Goal: Task Accomplishment & Management: Complete application form

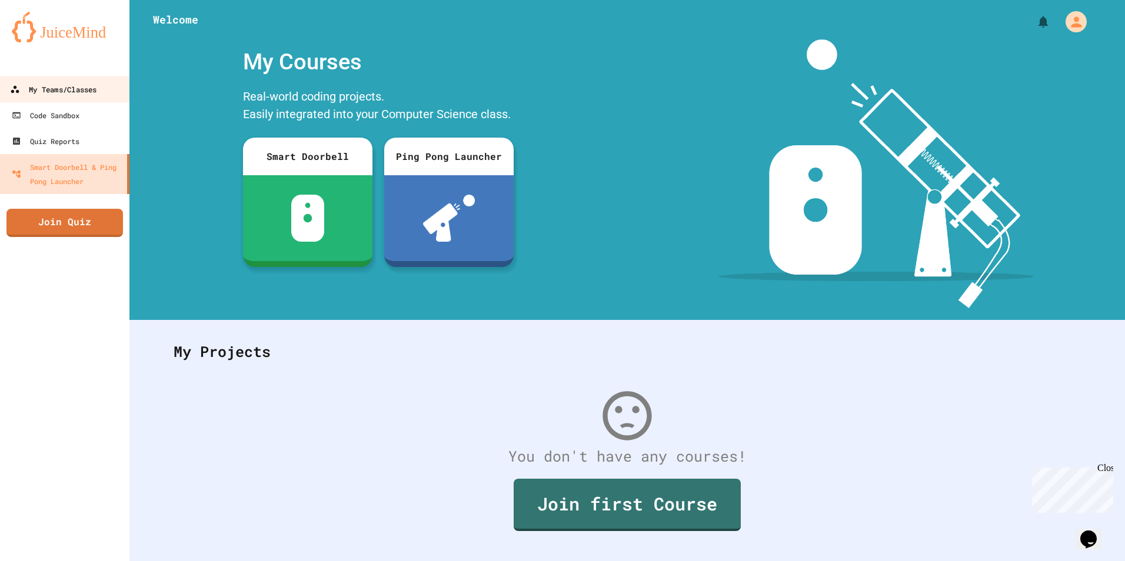
click at [92, 78] on link "My Teams/Classes" at bounding box center [65, 89] width 134 height 26
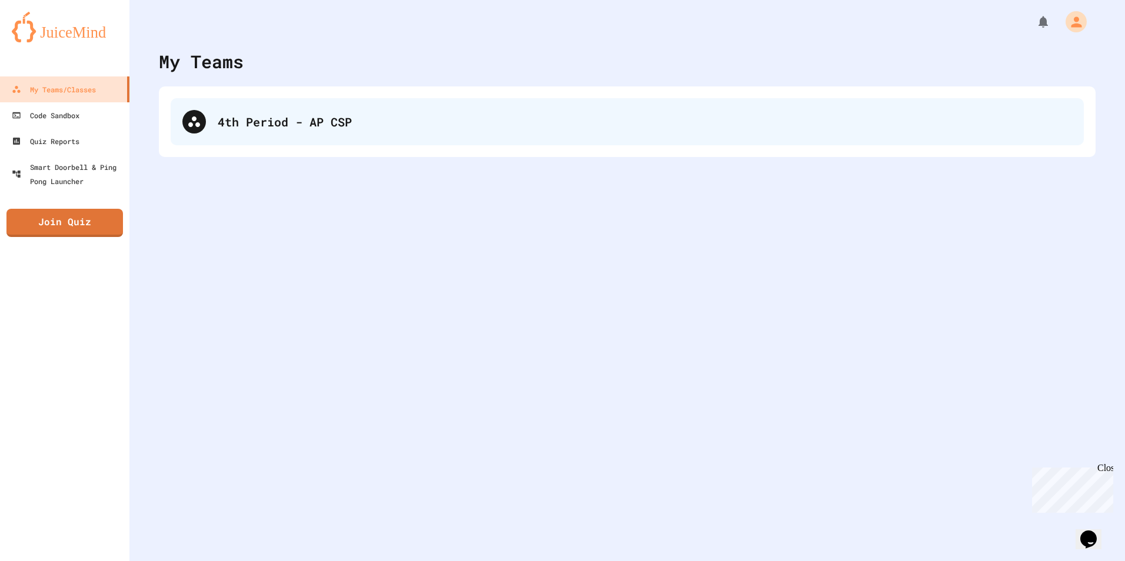
click at [240, 101] on div "4th Period - AP CSP" at bounding box center [627, 121] width 913 height 47
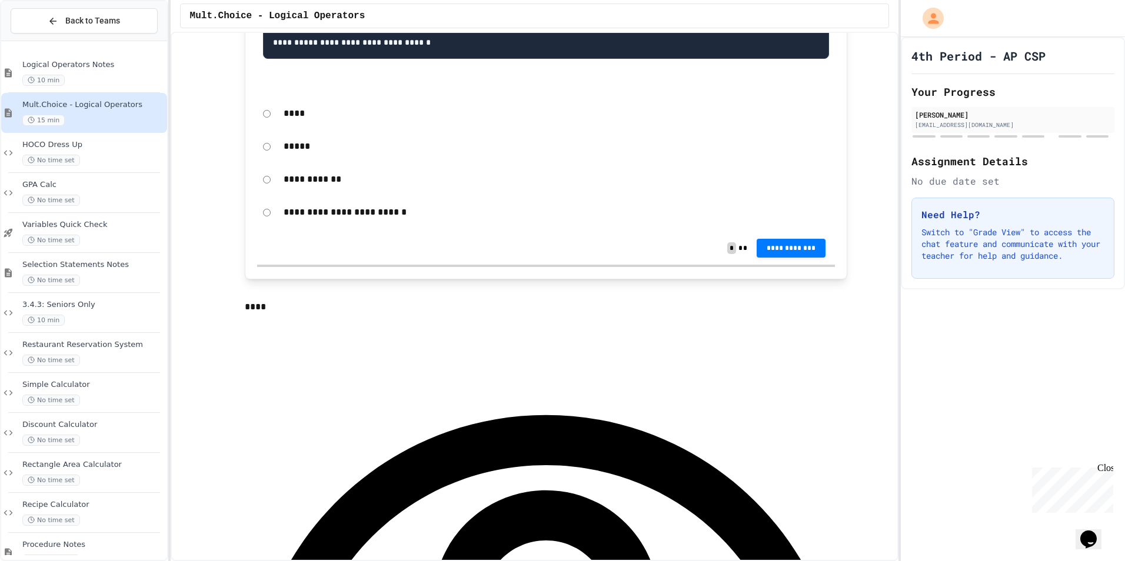
scroll to position [412, 0]
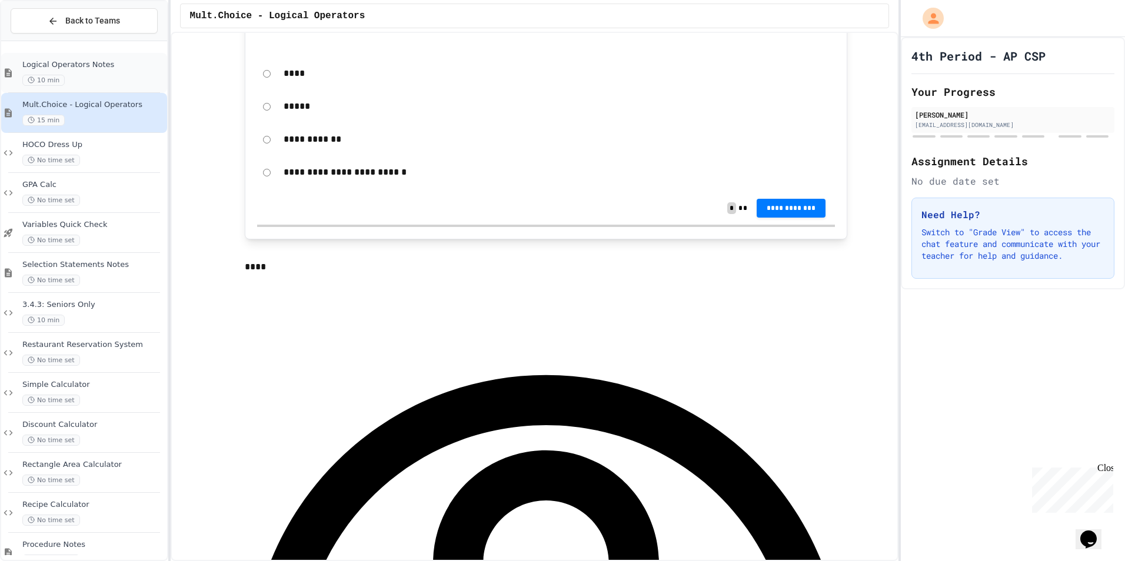
click at [91, 64] on span "Logical Operators Notes" at bounding box center [93, 65] width 142 height 10
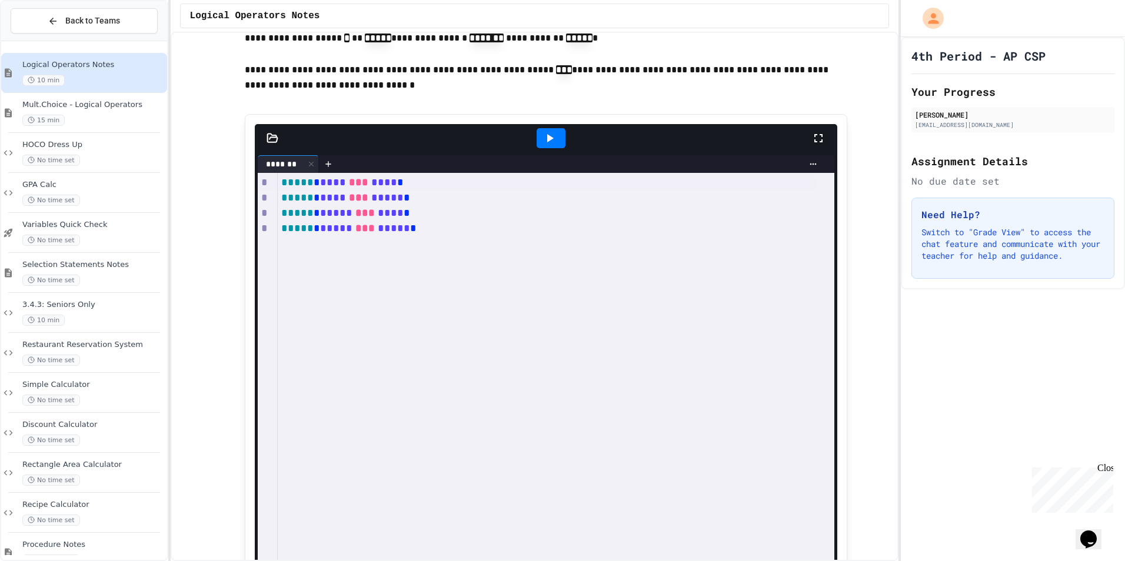
scroll to position [1236, 0]
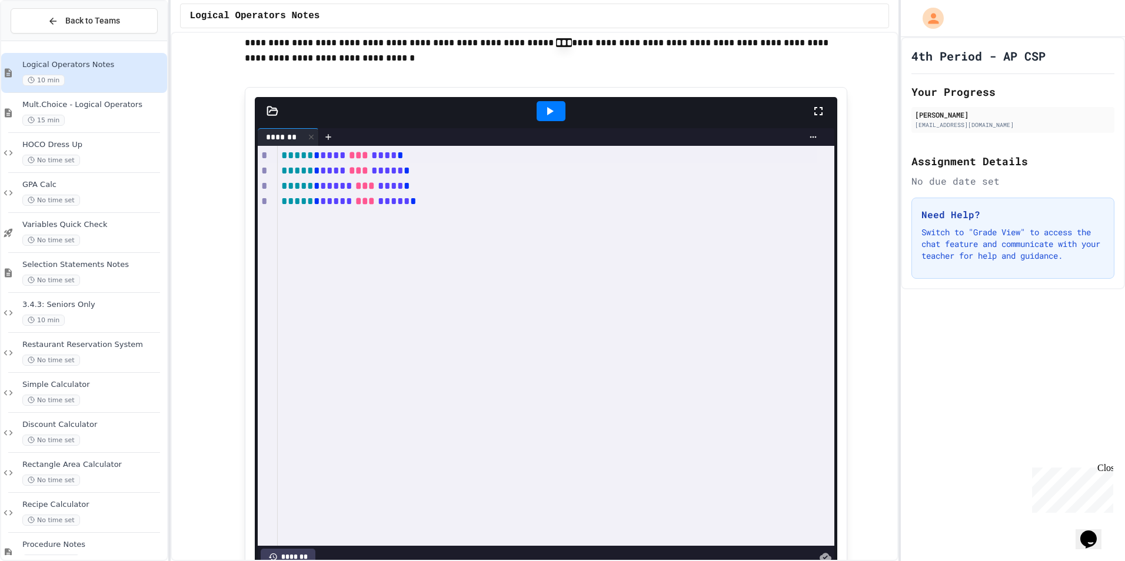
click at [549, 118] on icon at bounding box center [549, 111] width 14 height 14
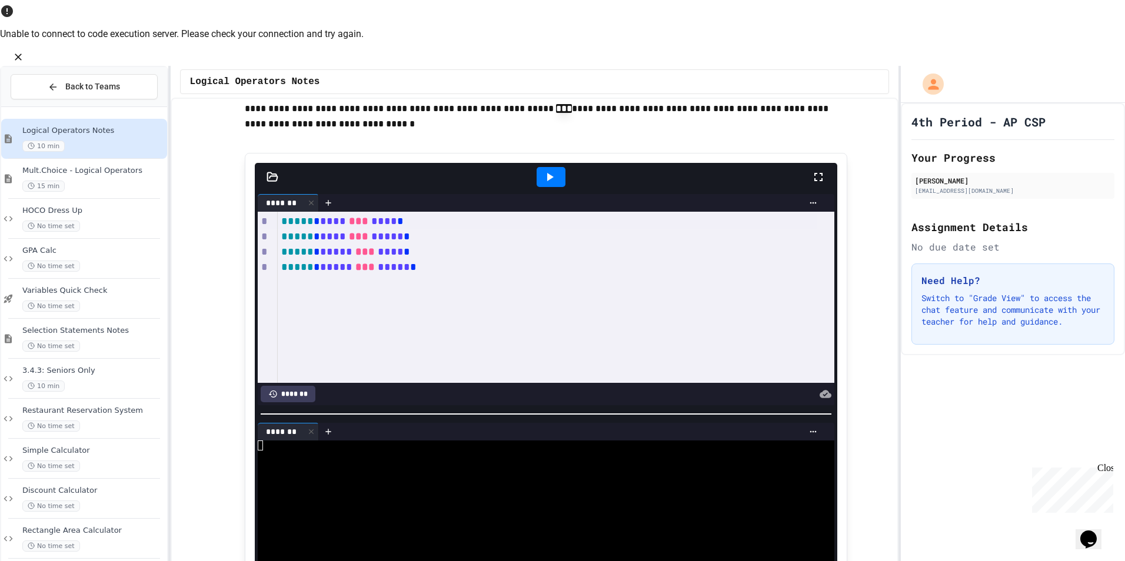
click at [550, 170] on icon at bounding box center [549, 177] width 14 height 14
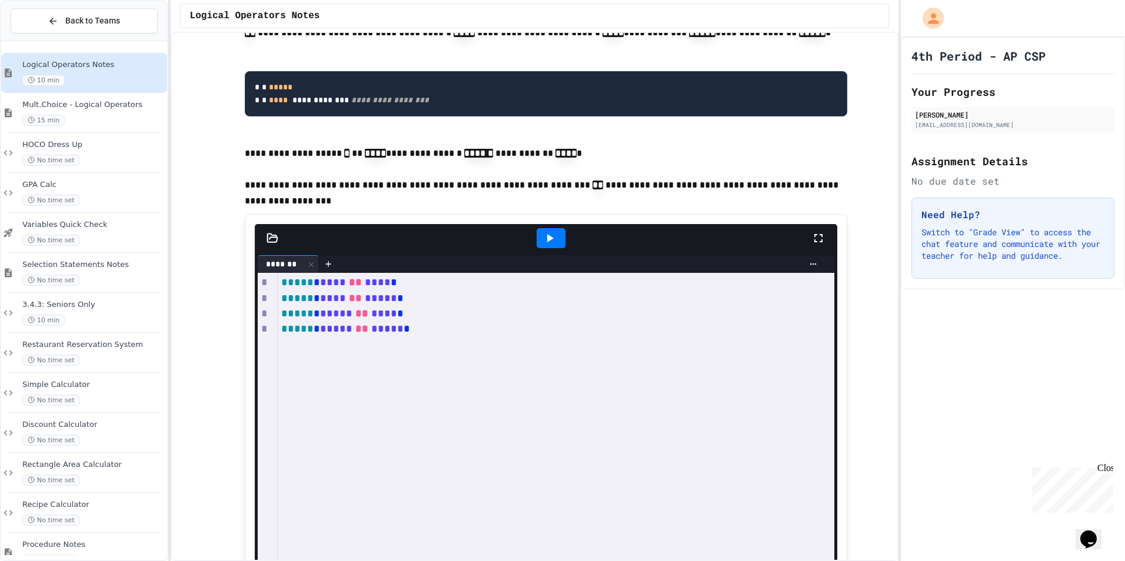
scroll to position [1883, 0]
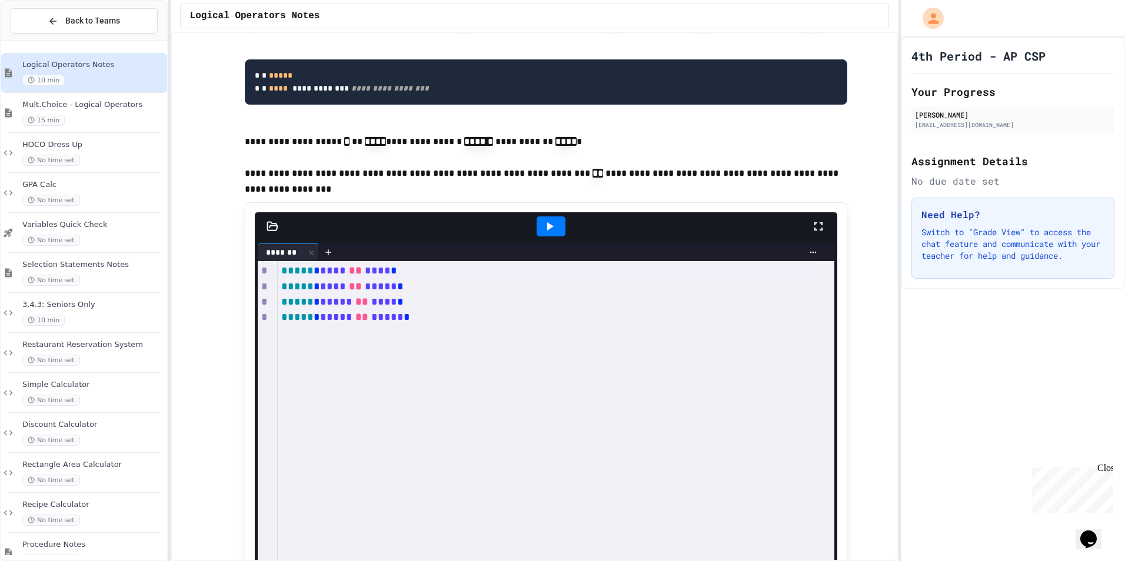
click at [547, 237] on div at bounding box center [551, 227] width 29 height 20
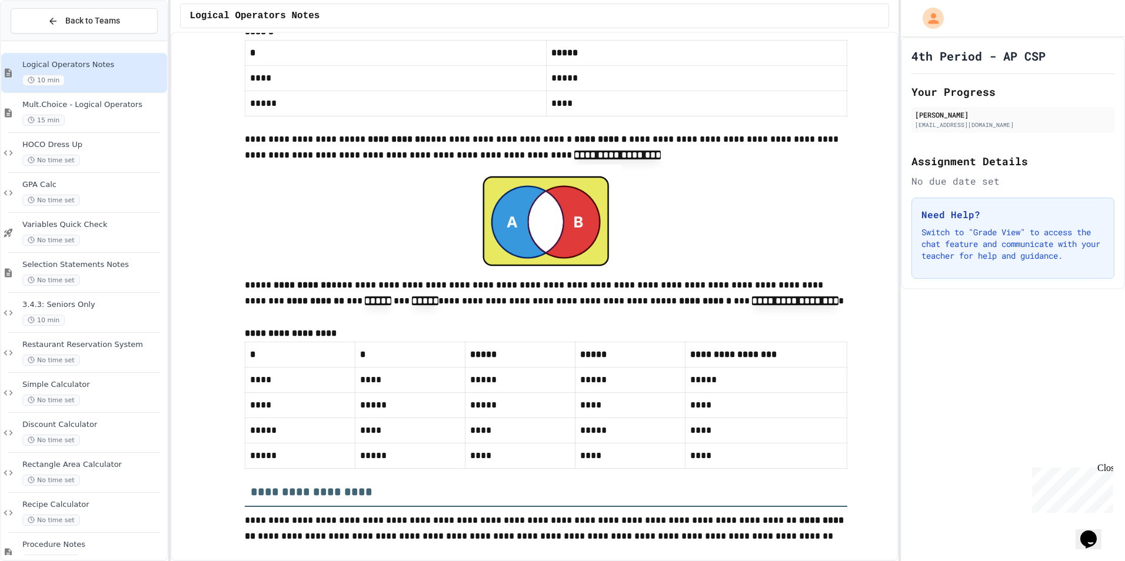
scroll to position [4001, 0]
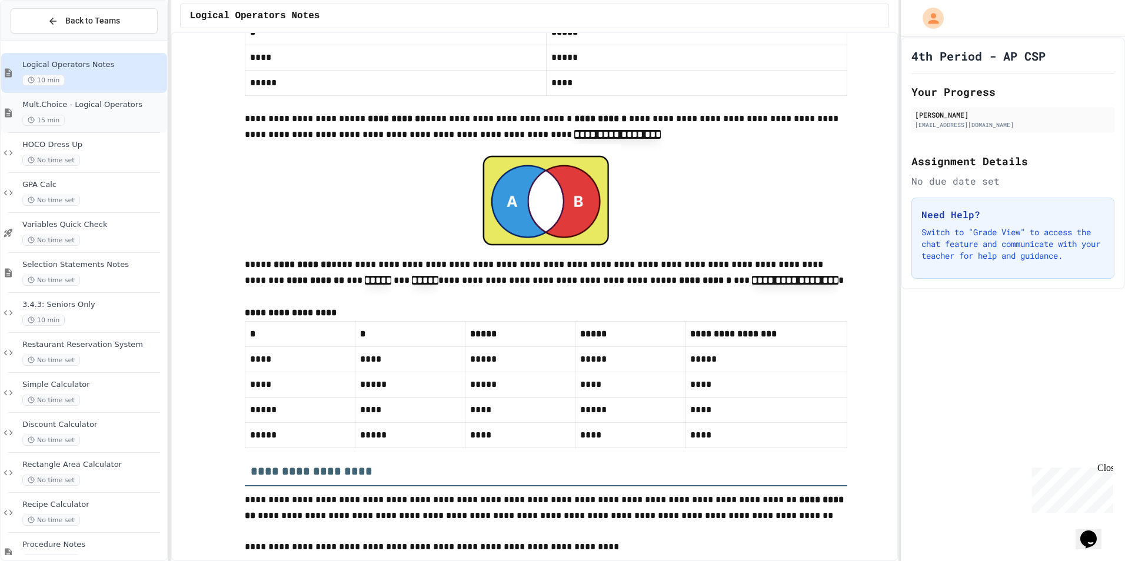
click at [75, 111] on div "Mult.Choice - Logical Operators 15 min" at bounding box center [93, 113] width 142 height 26
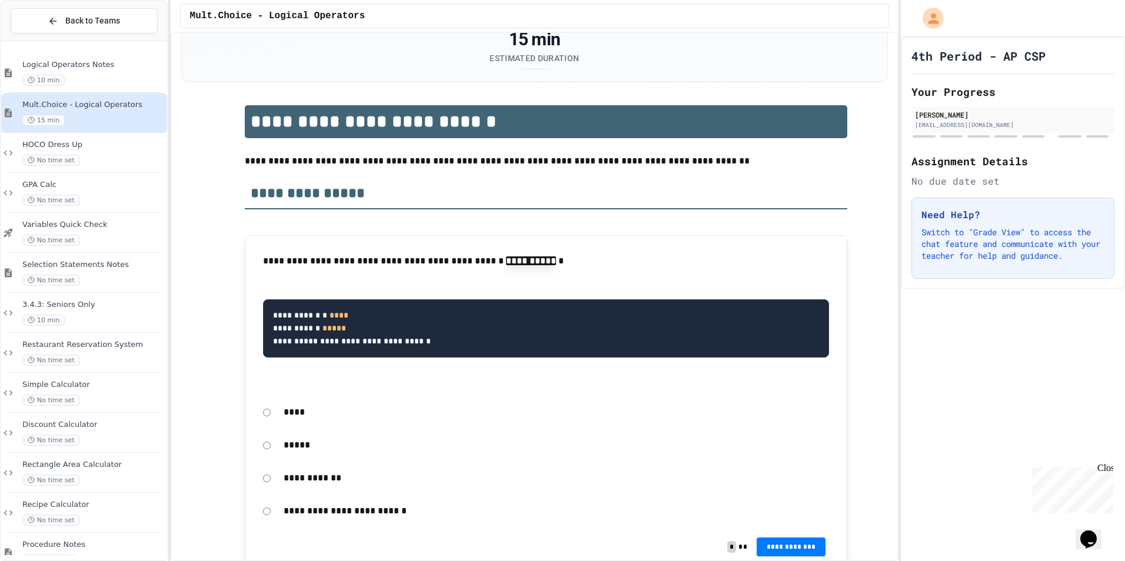
scroll to position [177, 0]
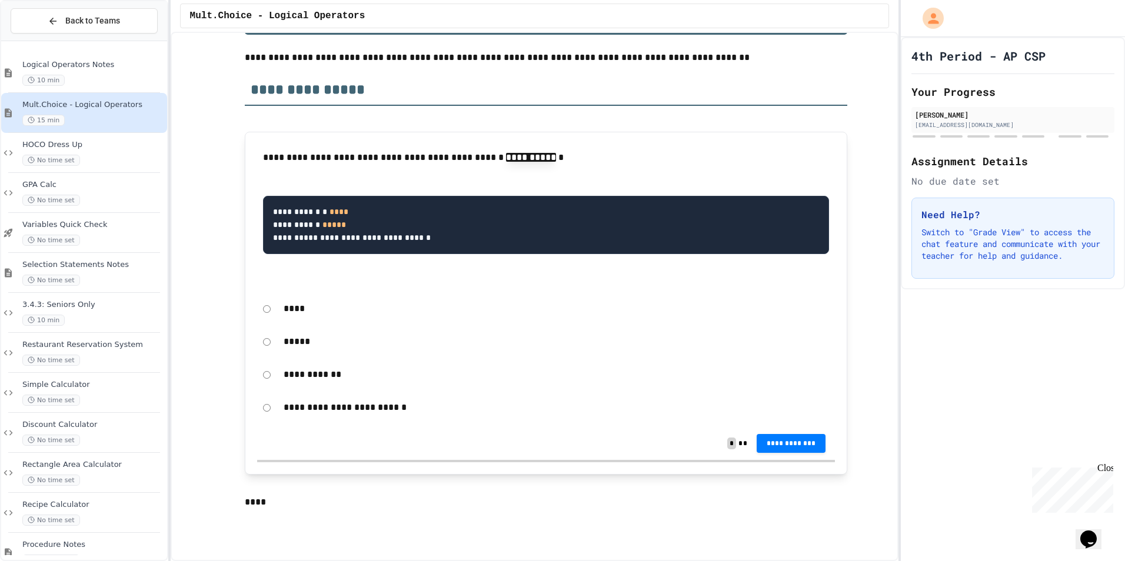
click at [284, 344] on p "*****" at bounding box center [556, 341] width 545 height 15
click at [766, 447] on span "**********" at bounding box center [791, 442] width 51 height 9
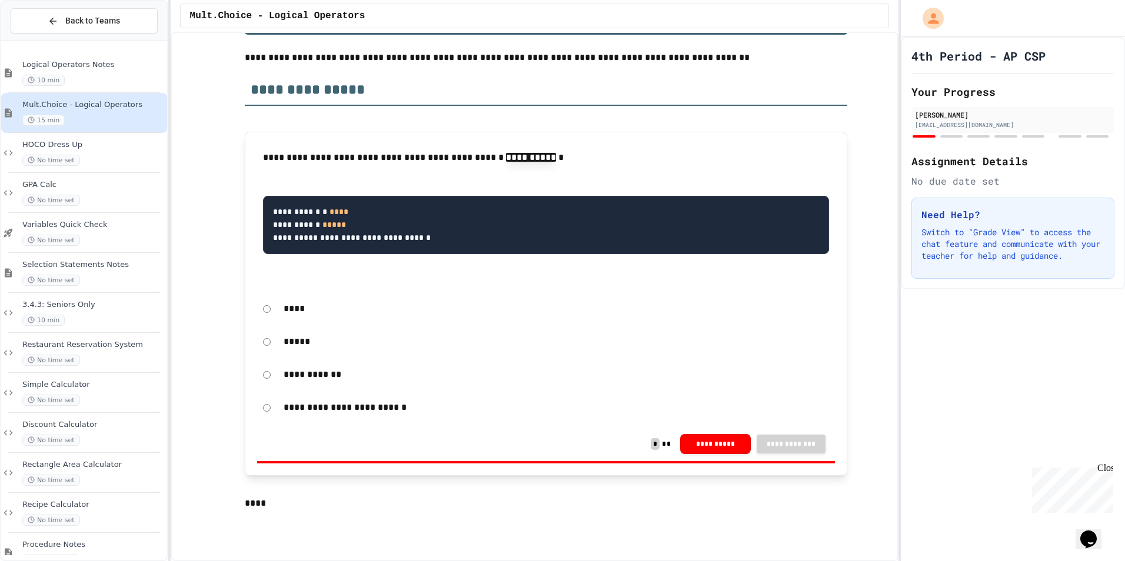
click at [705, 452] on button "**********" at bounding box center [715, 444] width 71 height 20
click at [284, 314] on p "****" at bounding box center [556, 308] width 545 height 15
click at [284, 313] on p "****" at bounding box center [556, 308] width 545 height 15
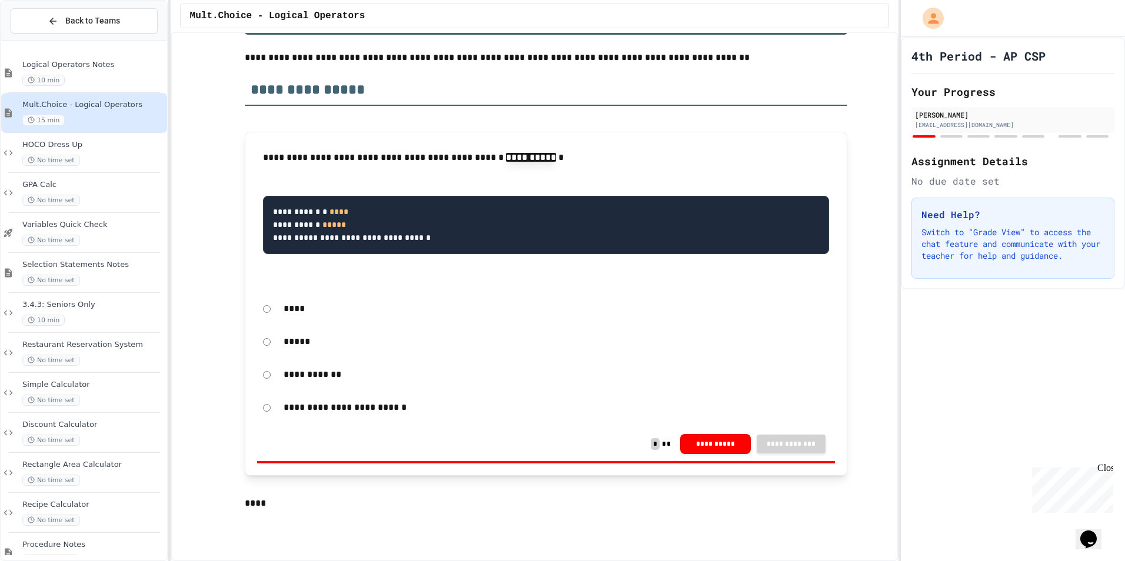
click at [651, 447] on span "*" at bounding box center [655, 444] width 9 height 12
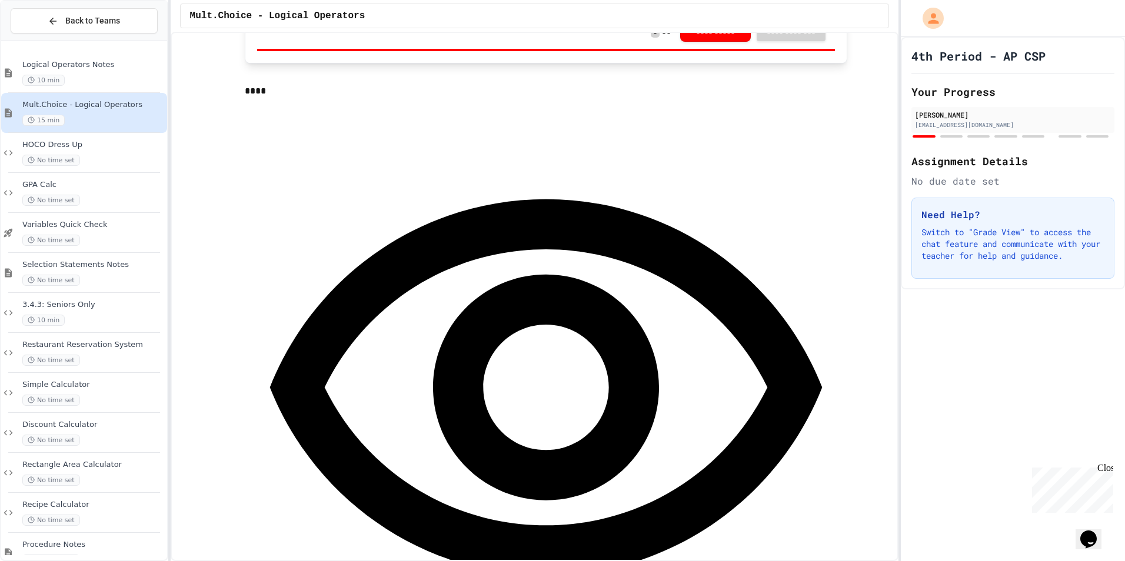
scroll to position [588, 0]
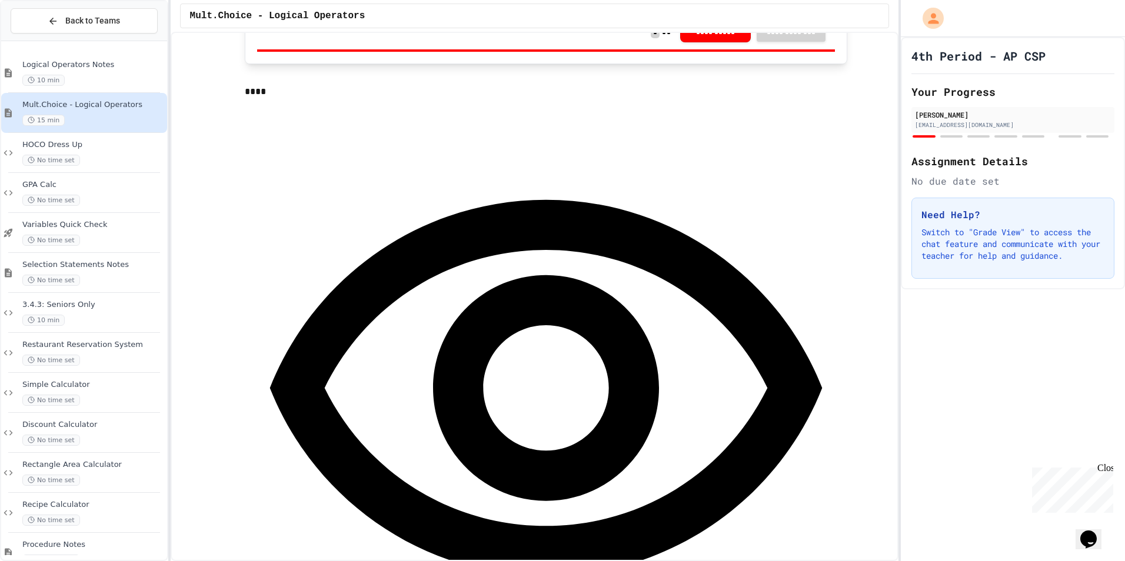
click at [660, 131] on div "**********" at bounding box center [546, 415] width 603 height 632
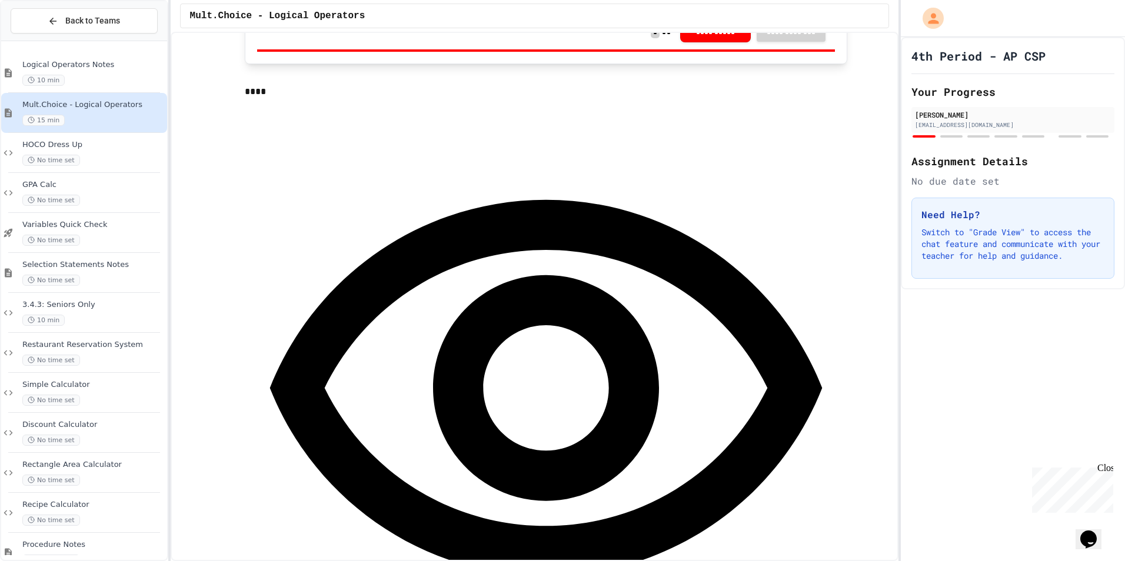
drag, startPoint x: 1041, startPoint y: 204, endPoint x: 1024, endPoint y: 219, distance: 22.9
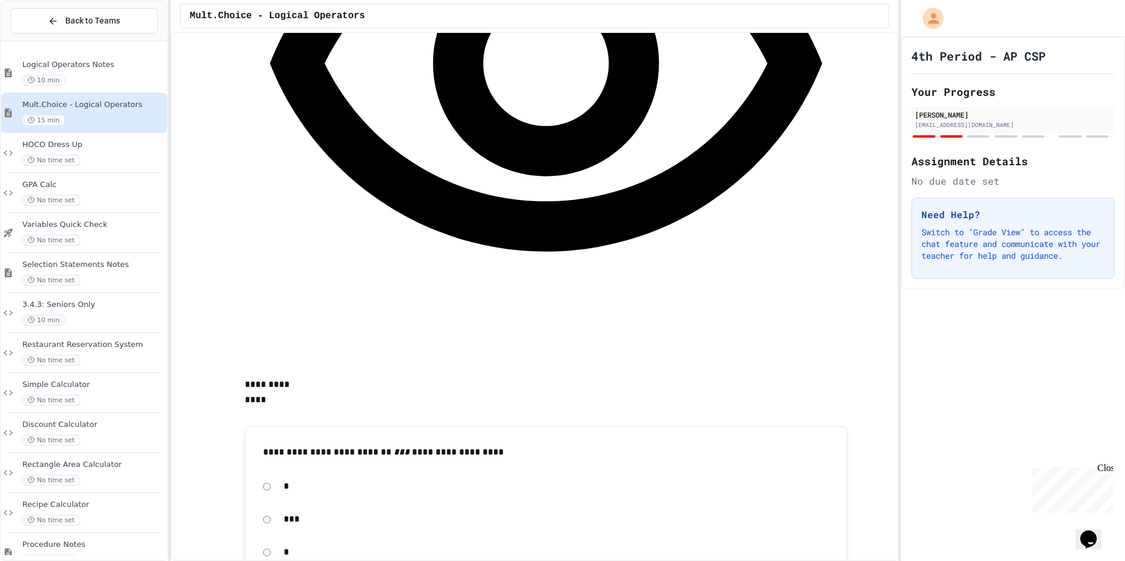
scroll to position [941, 0]
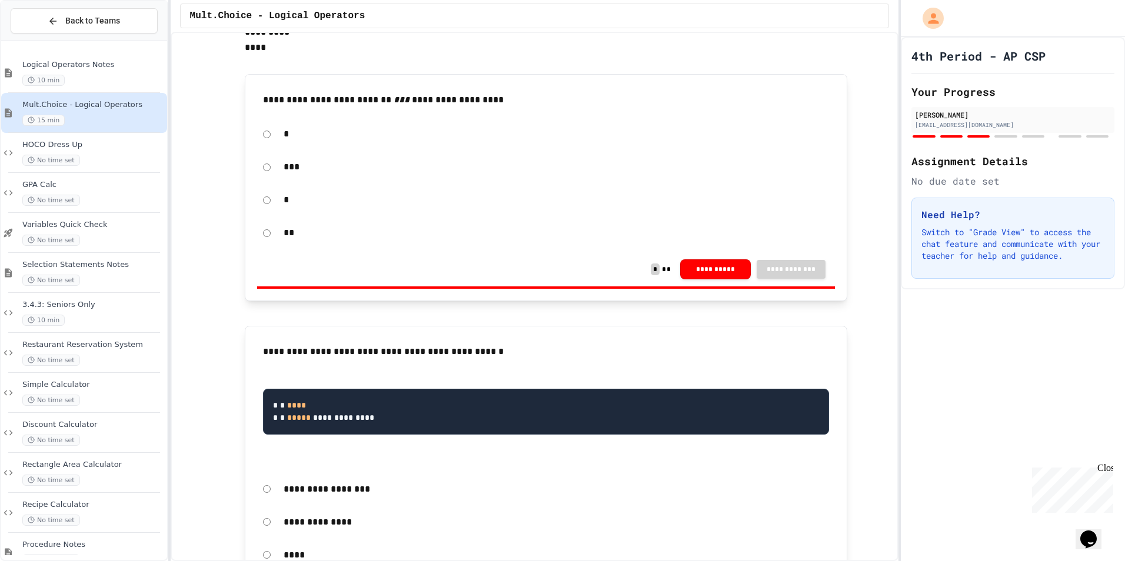
scroll to position [1294, 0]
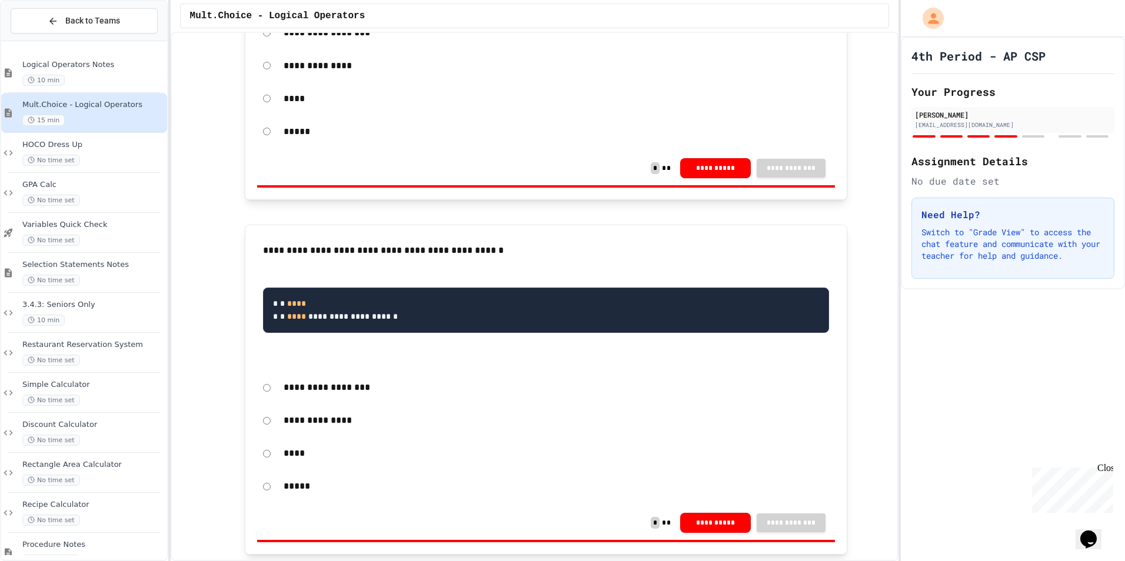
scroll to position [1765, 0]
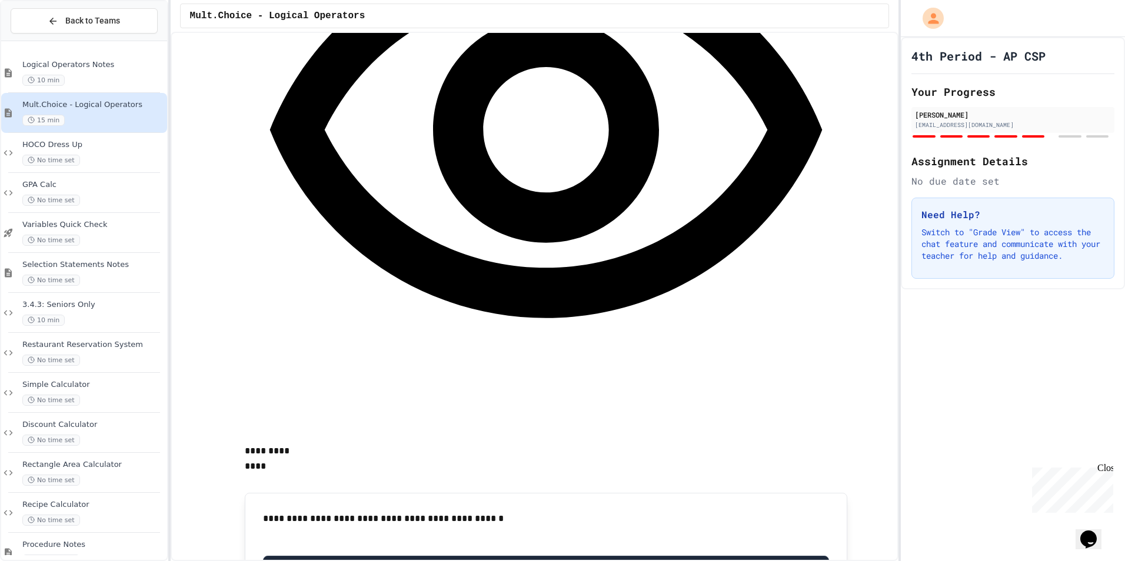
scroll to position [2412, 0]
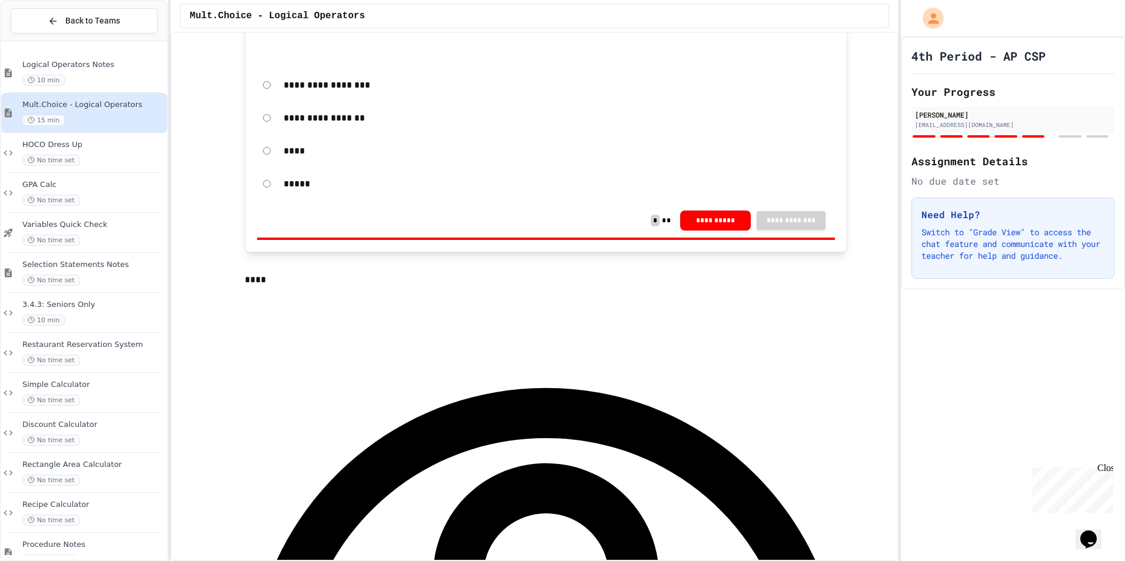
scroll to position [3060, 0]
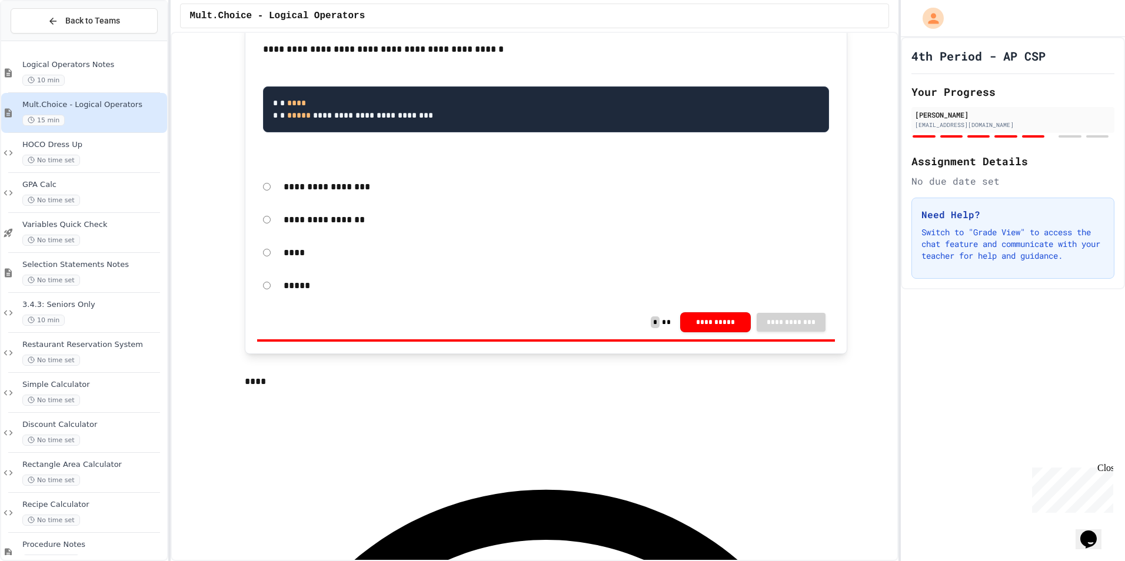
scroll to position [2941, 0]
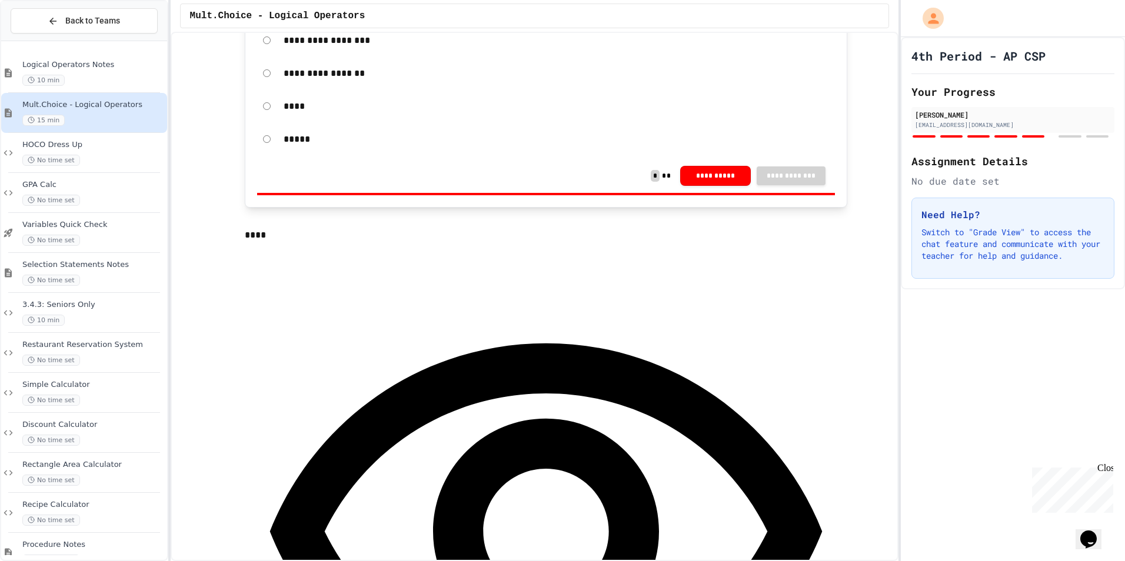
scroll to position [3059, 0]
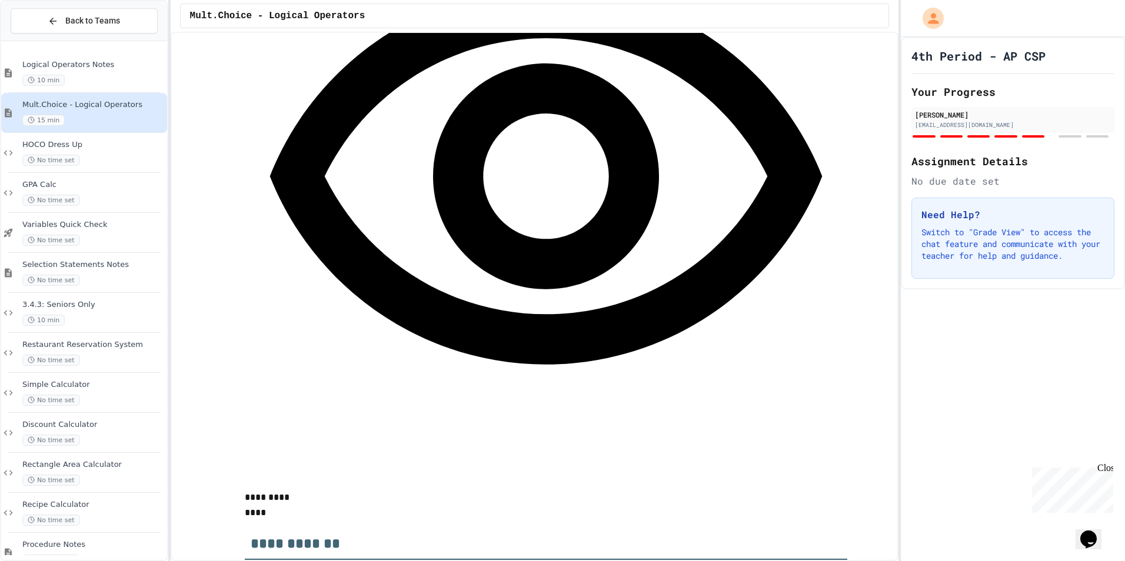
scroll to position [3471, 0]
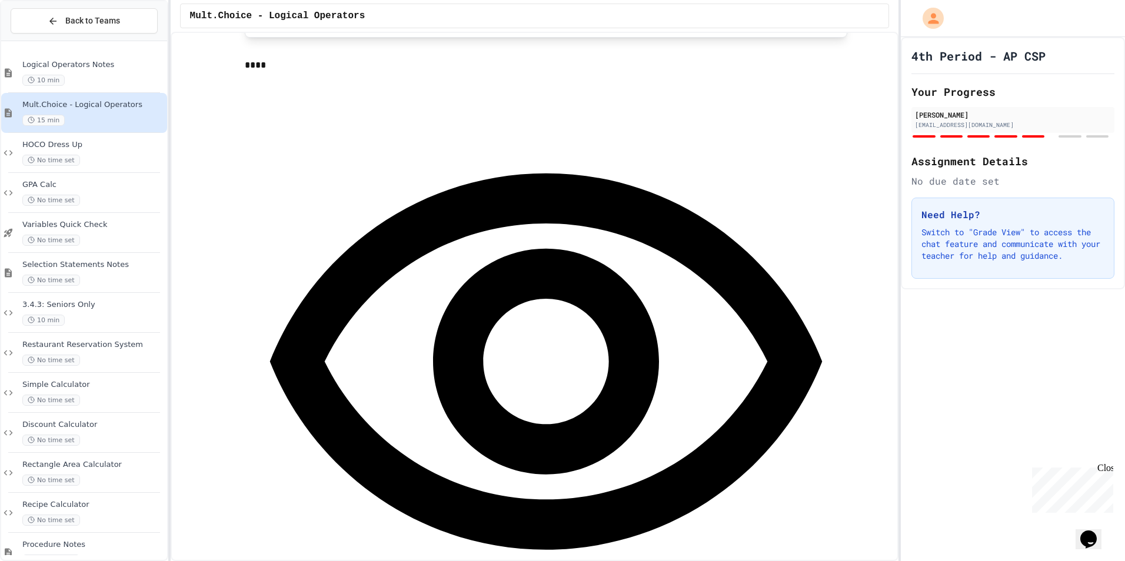
scroll to position [3353, 0]
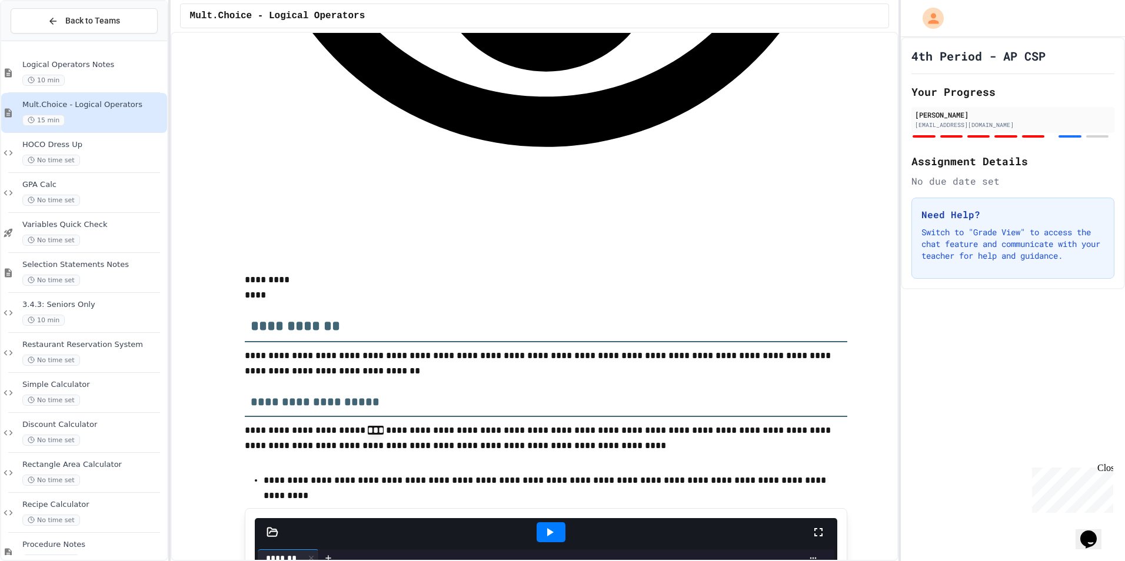
scroll to position [3647, 0]
